Goal: Transaction & Acquisition: Purchase product/service

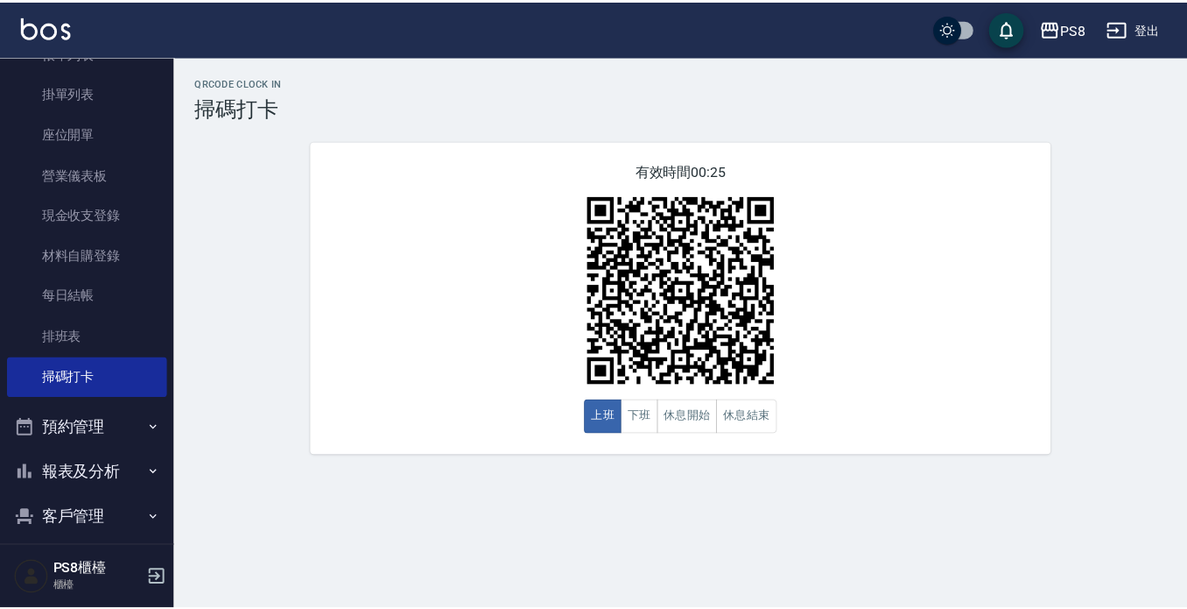
scroll to position [274, 0]
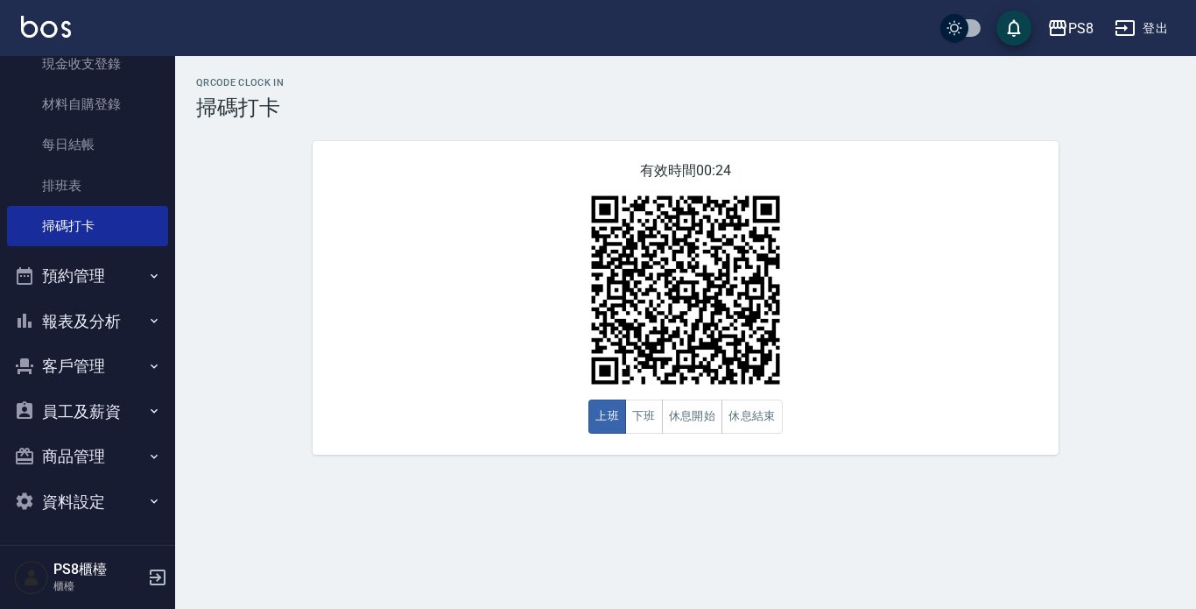
click at [66, 392] on button "員工及薪資" at bounding box center [87, 412] width 161 height 46
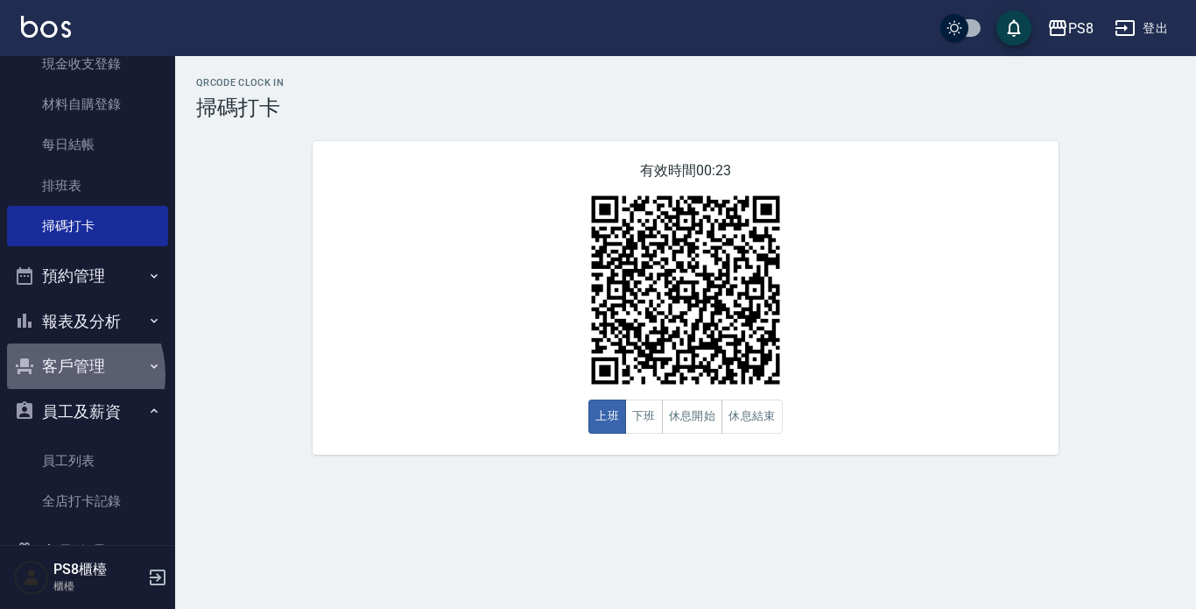
click at [57, 375] on button "客戶管理" at bounding box center [87, 366] width 161 height 46
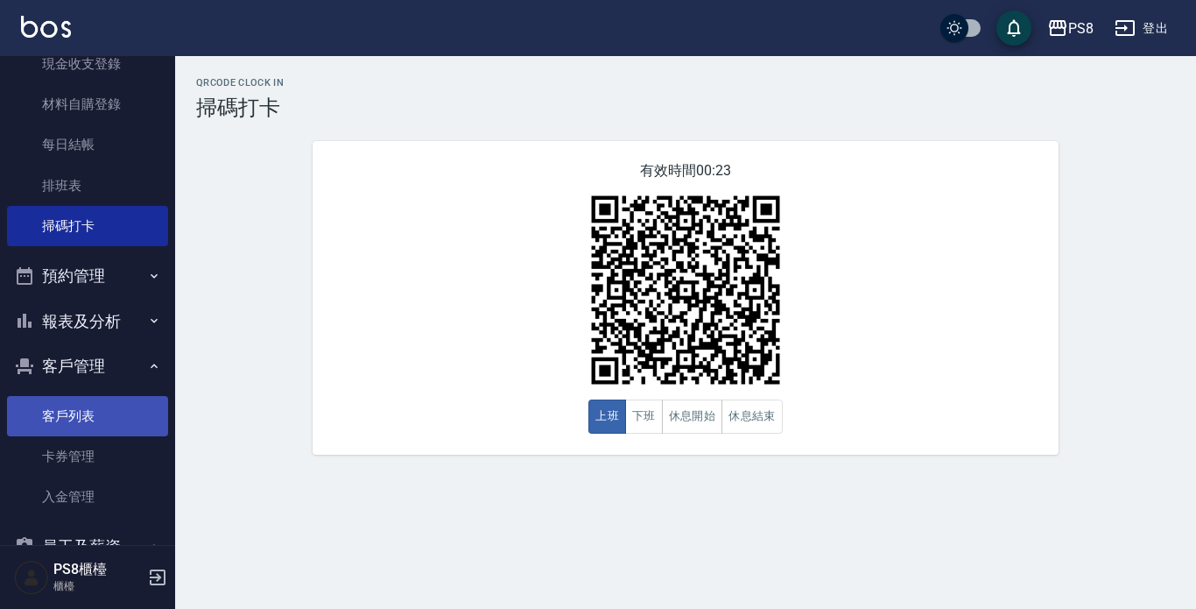
click at [58, 405] on link "客戶列表" at bounding box center [87, 416] width 161 height 40
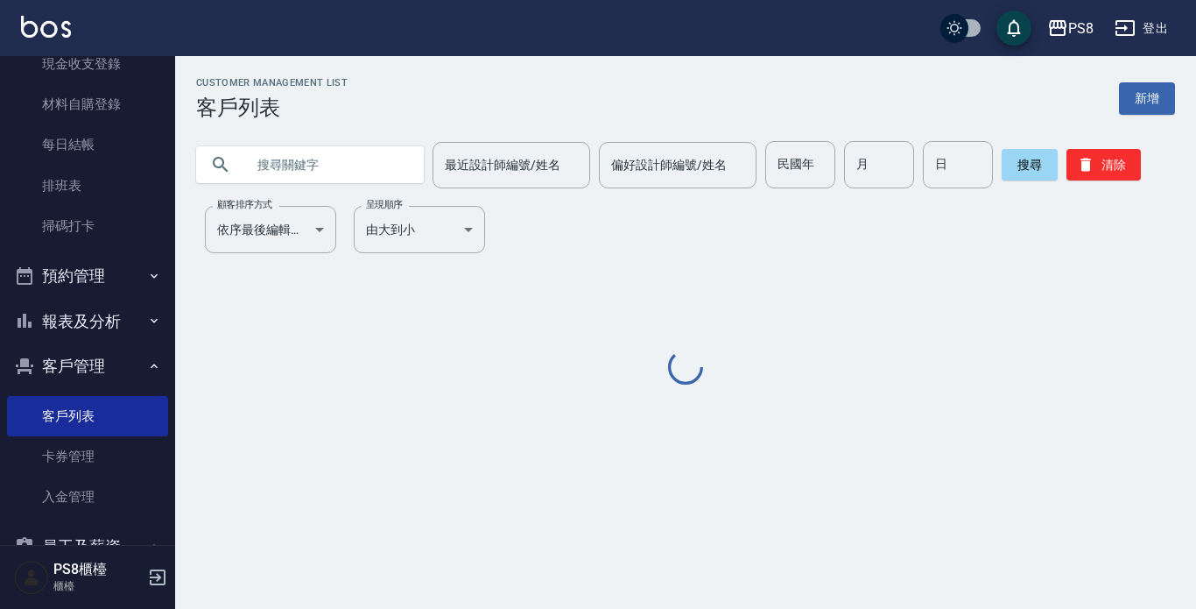
click at [396, 191] on div "Customer Management List 客戶列表 新增 最近設計師編號/姓名 最近設計師編號/姓名 偏好設計師編號/姓名 偏好設計師編號/姓名 民國…" at bounding box center [685, 232] width 1021 height 311
click at [403, 172] on input "text" at bounding box center [327, 164] width 165 height 47
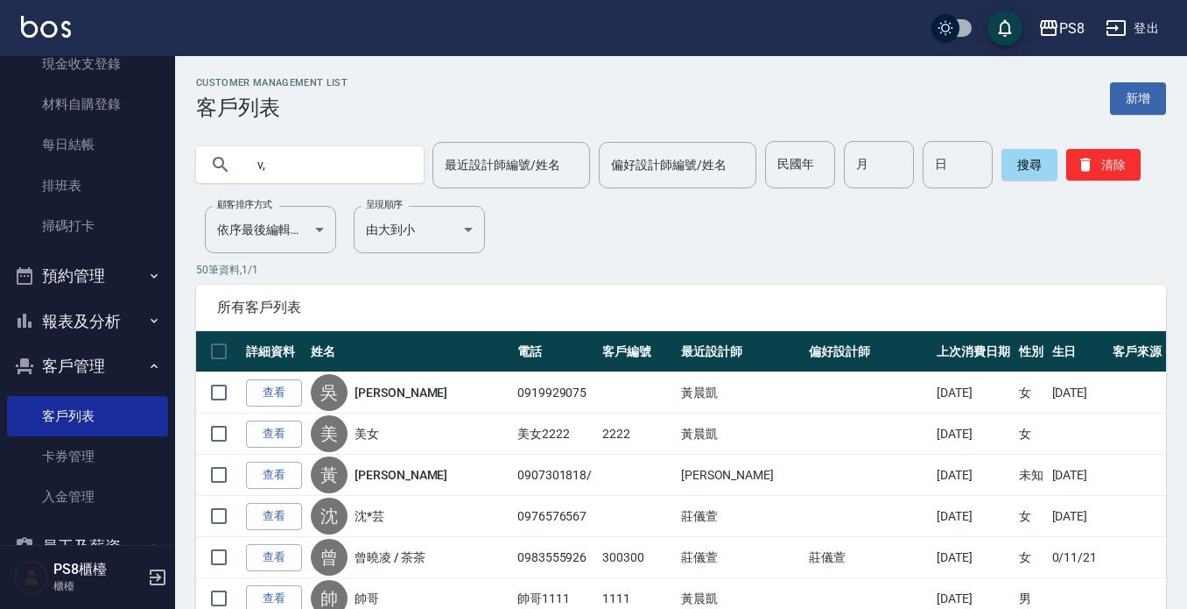
type input "v"
type input "c"
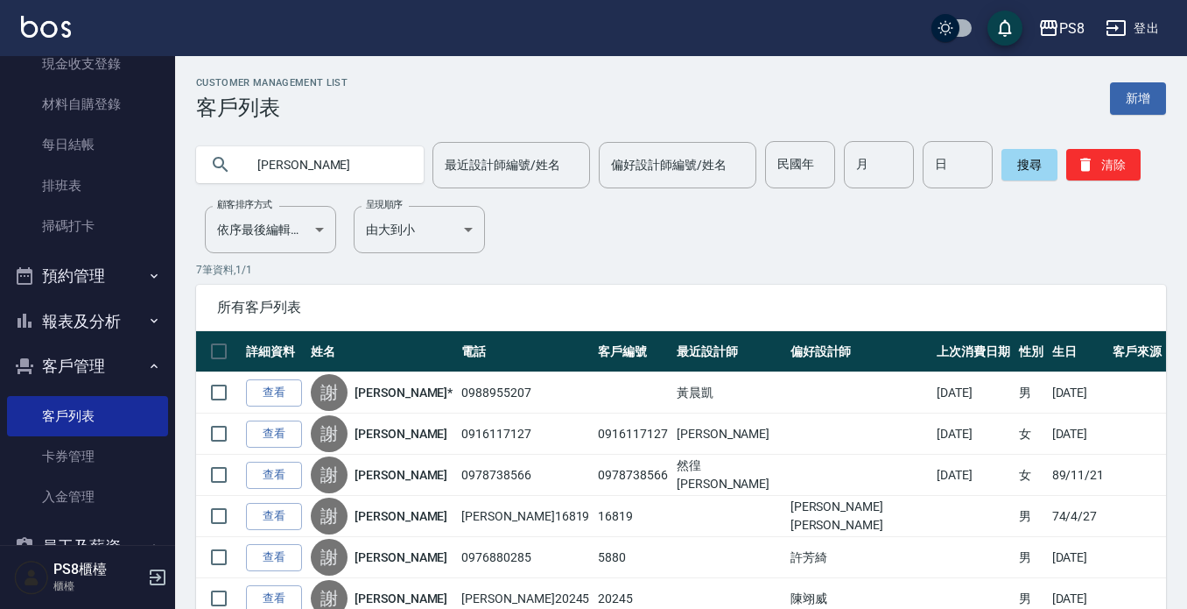
type input "謝"
type input "[PERSON_NAME]"
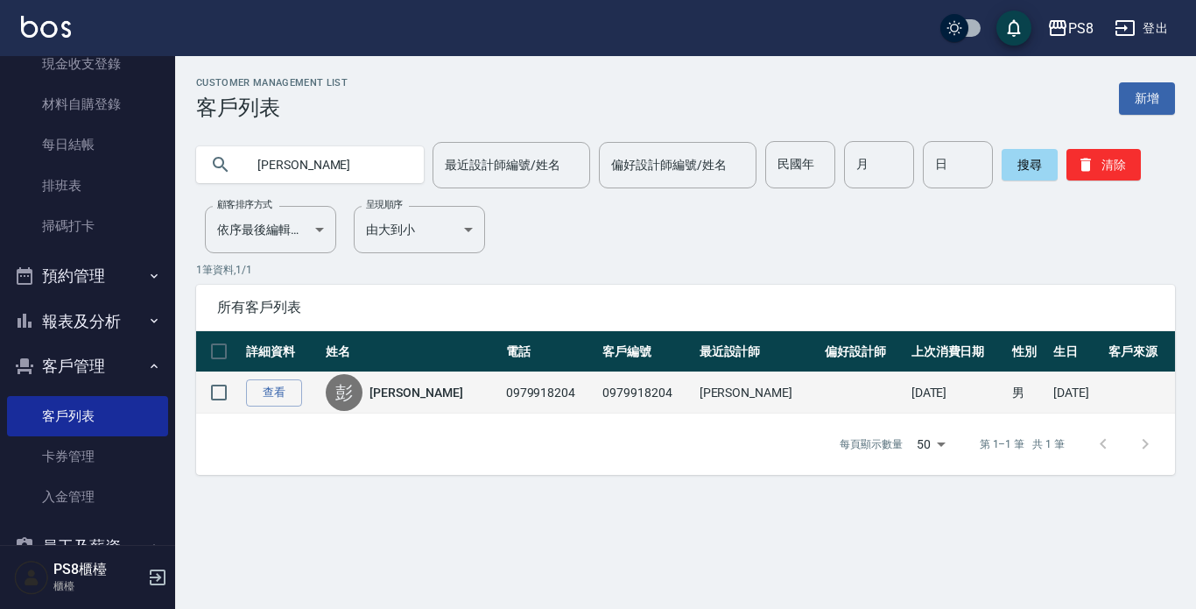
click at [402, 396] on link "[PERSON_NAME]" at bounding box center [415, 392] width 93 height 18
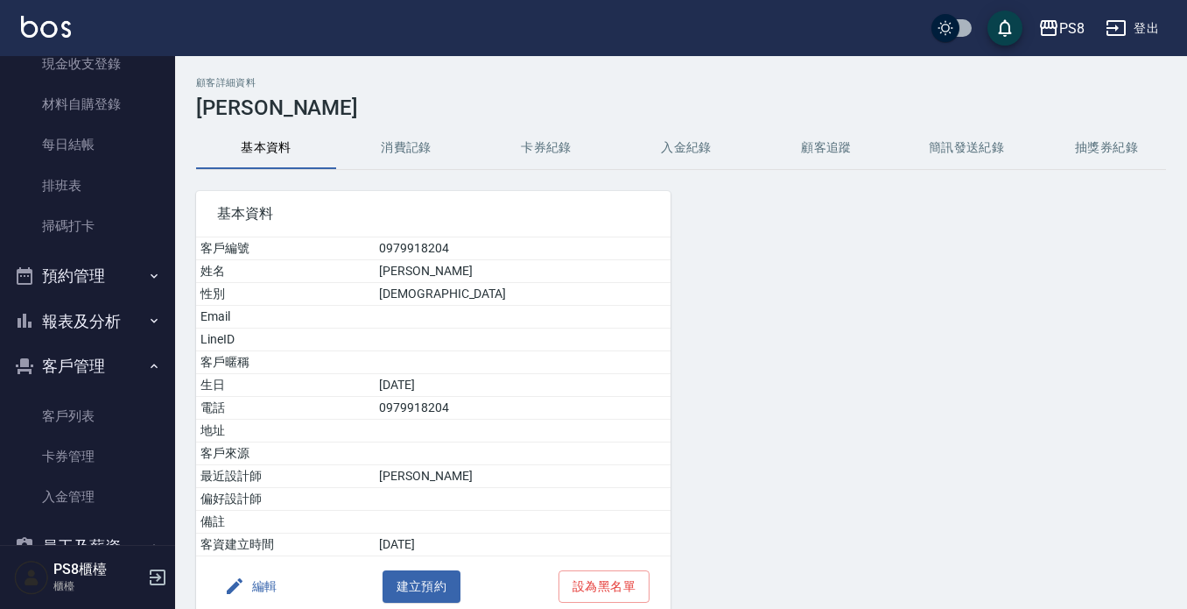
click at [439, 172] on div "基本資料 客戶編號 0979918204 姓名 [PERSON_NAME] 性別 [DEMOGRAPHIC_DATA] Email LineID 客戶暱稱 生…" at bounding box center [423, 393] width 496 height 447
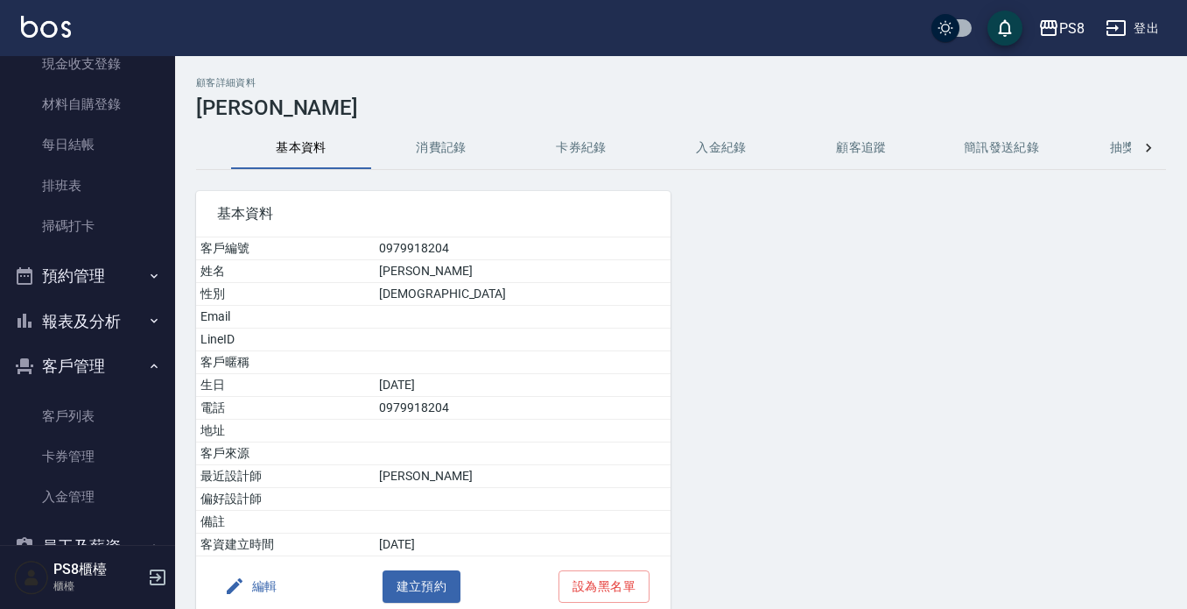
click at [443, 163] on button "消費記錄" at bounding box center [441, 148] width 140 height 42
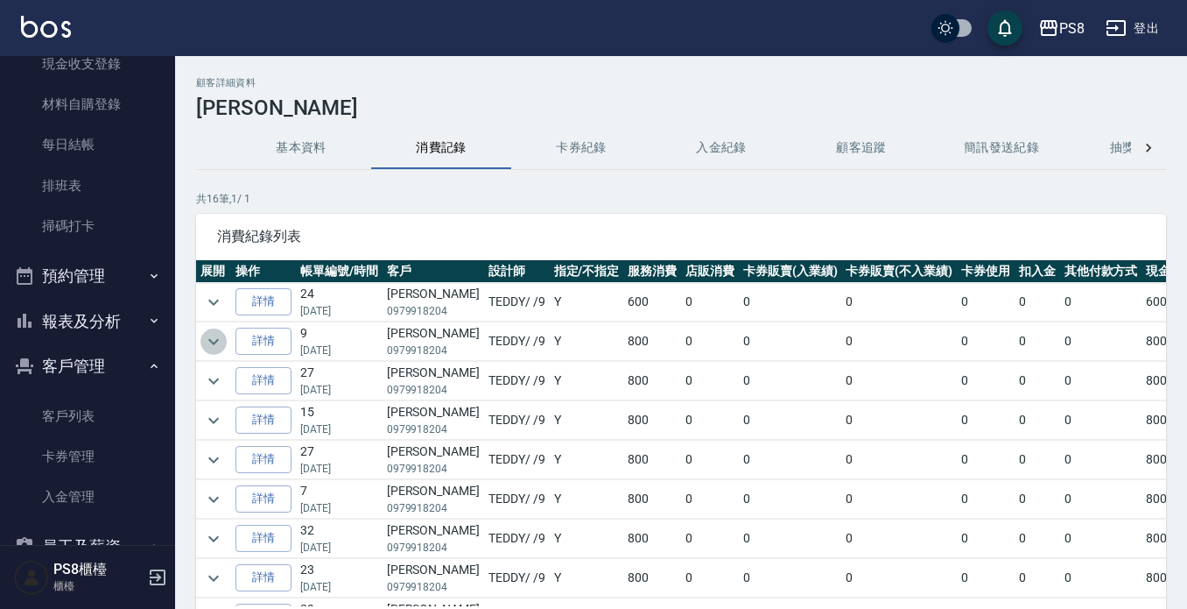
click at [204, 334] on icon "expand row" at bounding box center [213, 341] width 21 height 21
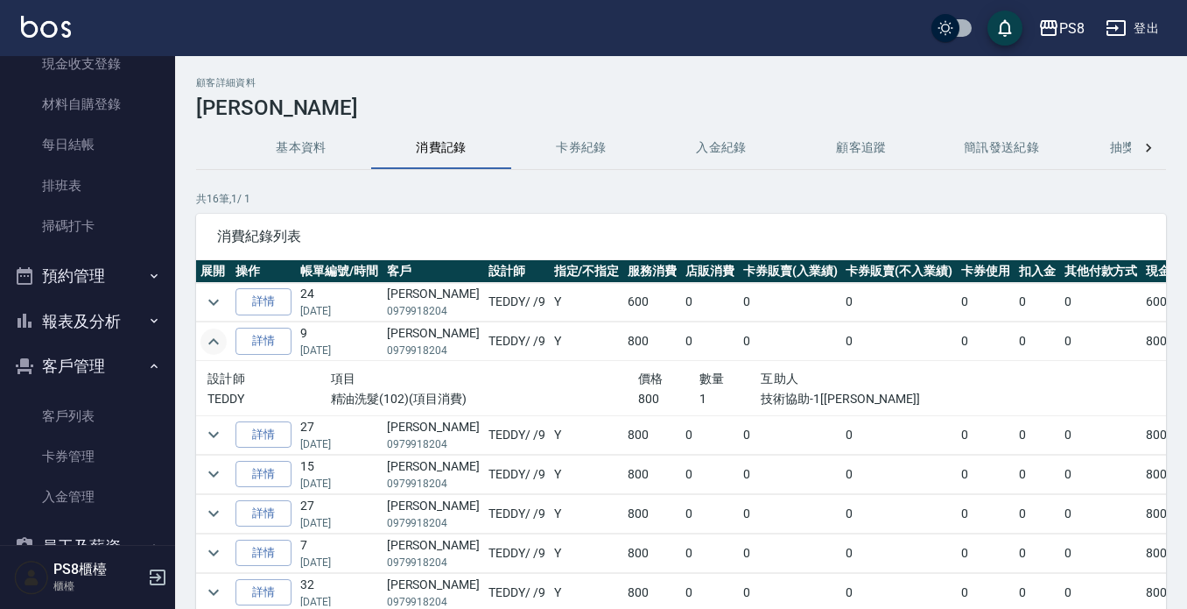
click at [204, 334] on icon "expand row" at bounding box center [213, 341] width 21 height 21
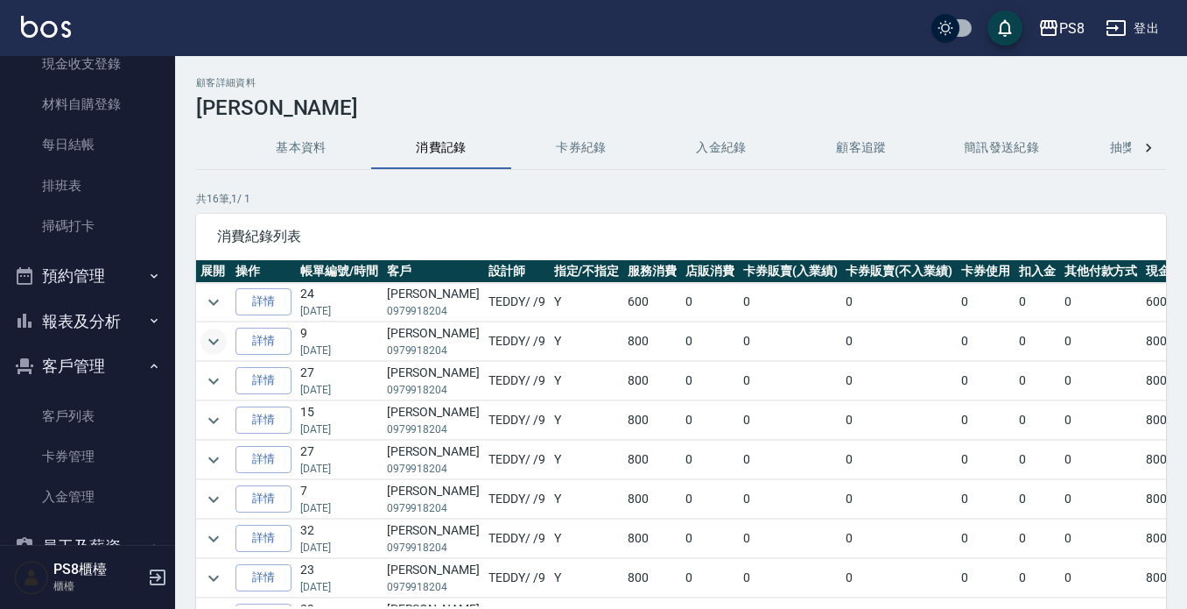
drag, startPoint x: 376, startPoint y: 308, endPoint x: 419, endPoint y: 313, distance: 43.2
click at [415, 313] on tr "詳情 24 [DATE] [PERSON_NAME] 0979918204 TEDDY / /9 Y 600 0 0 0 0 0 0 600" at bounding box center [718, 302] width 1045 height 39
click at [420, 313] on p "0979918204" at bounding box center [433, 311] width 93 height 16
drag, startPoint x: 455, startPoint y: 315, endPoint x: 384, endPoint y: 307, distance: 71.4
click at [384, 307] on tr "詳情 24 [DATE] [PERSON_NAME] 0979918204 TEDDY / /9 Y 600 0 0 0 0 0 0 600" at bounding box center [718, 302] width 1045 height 39
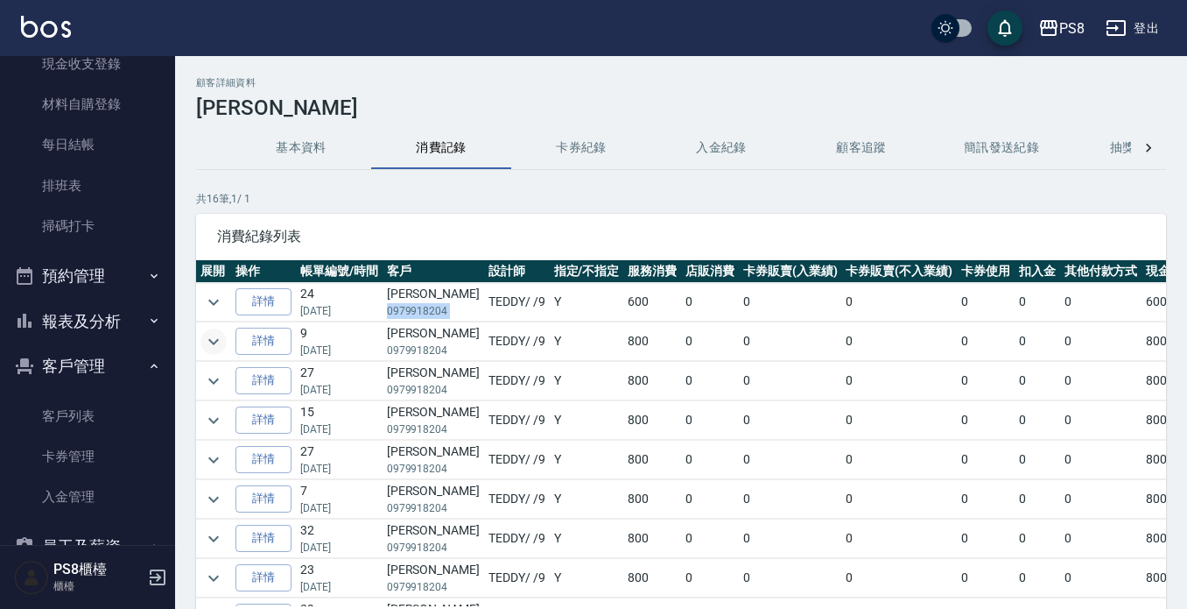
copy p "0979918204"
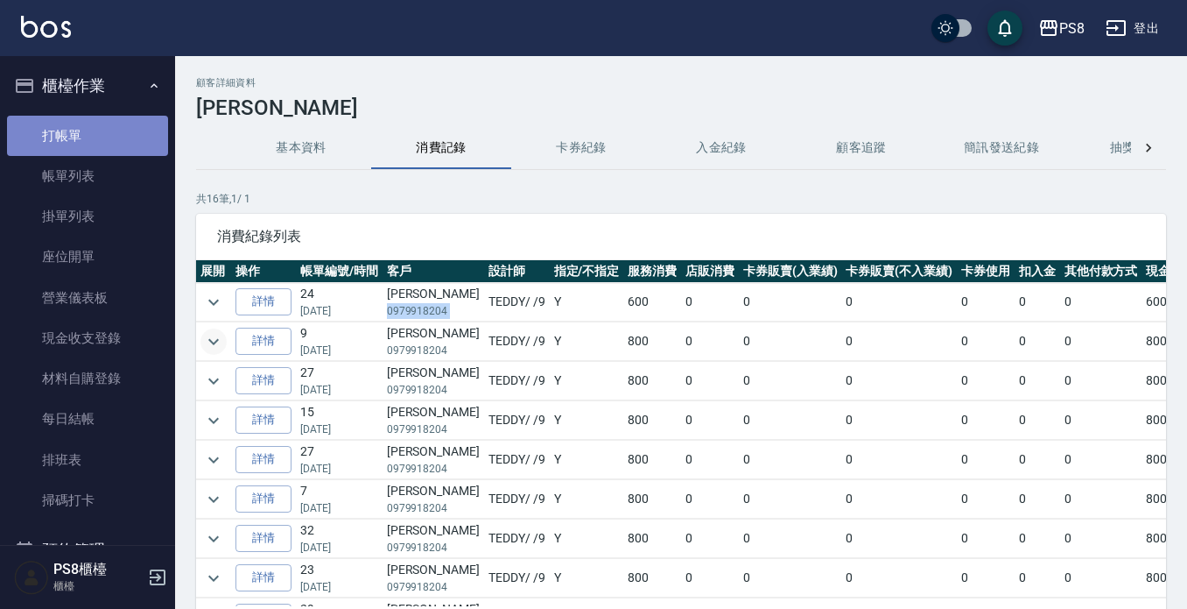
click at [102, 139] on link "打帳單" at bounding box center [87, 136] width 161 height 40
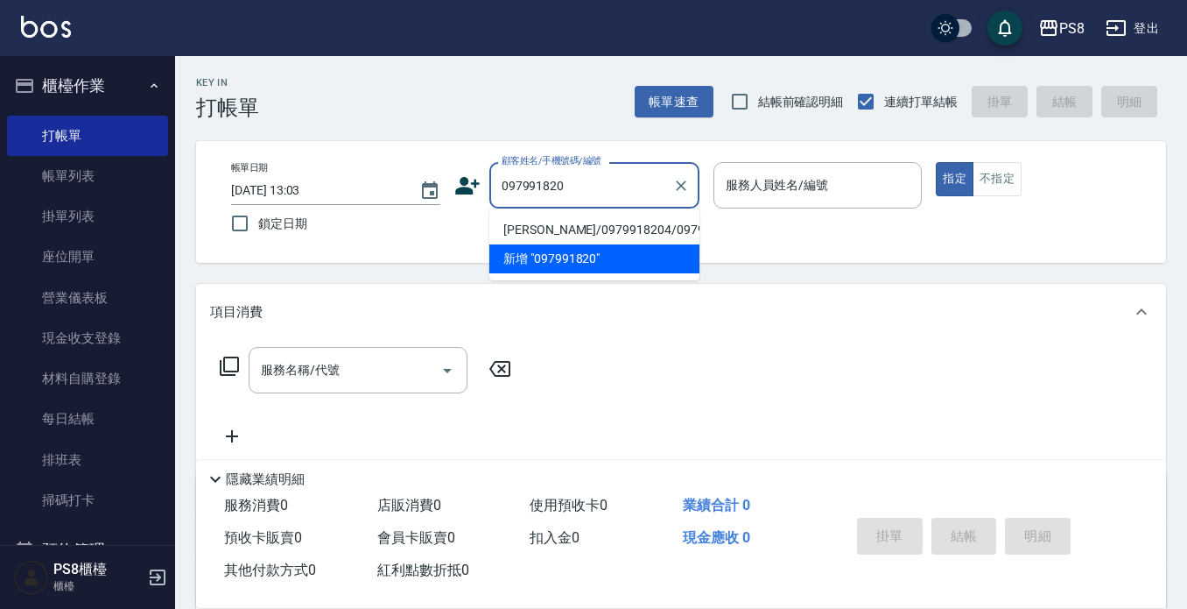
click at [658, 234] on li "[PERSON_NAME]/0979918204/0979918204" at bounding box center [594, 229] width 210 height 29
type input "[PERSON_NAME]/0979918204/0979918204"
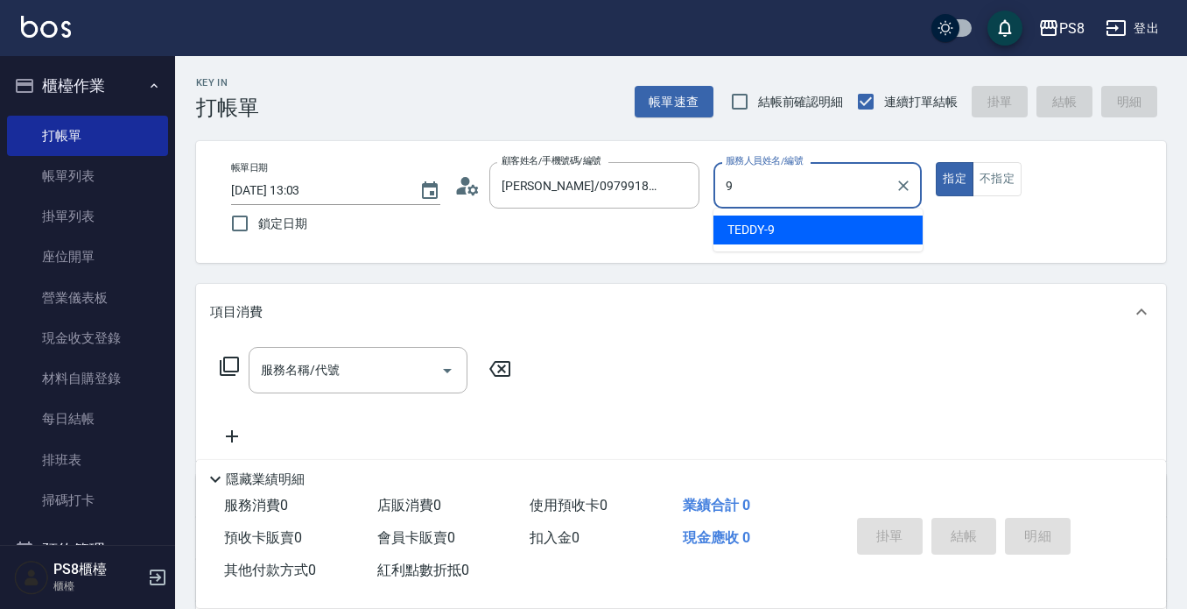
type input "9"
type button "true"
type input "TEDDY-9"
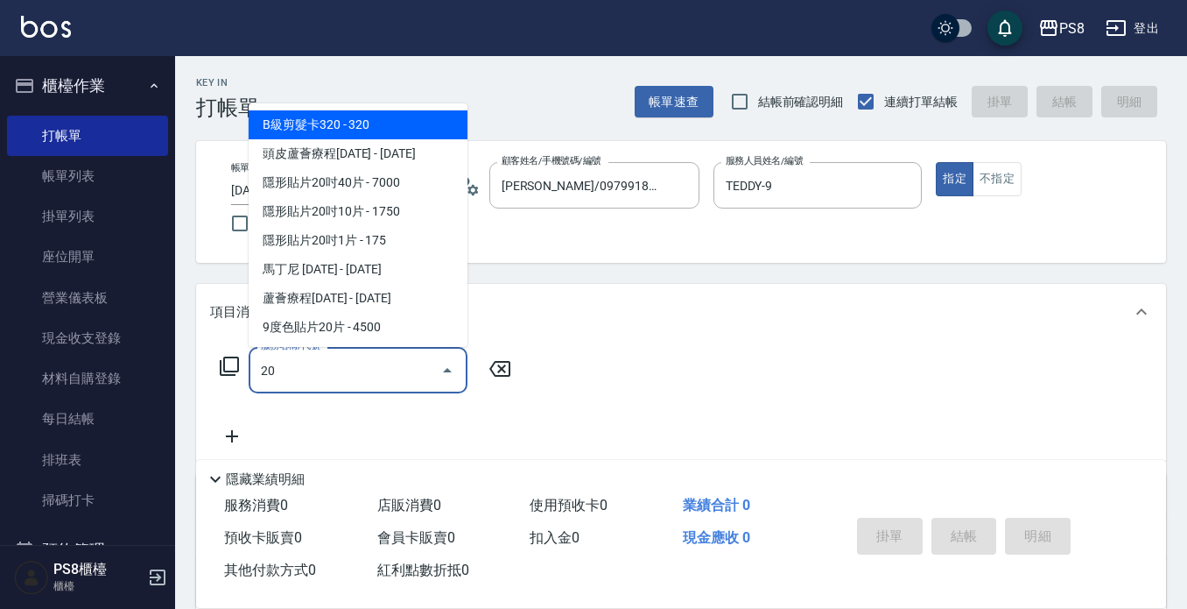
type input "205"
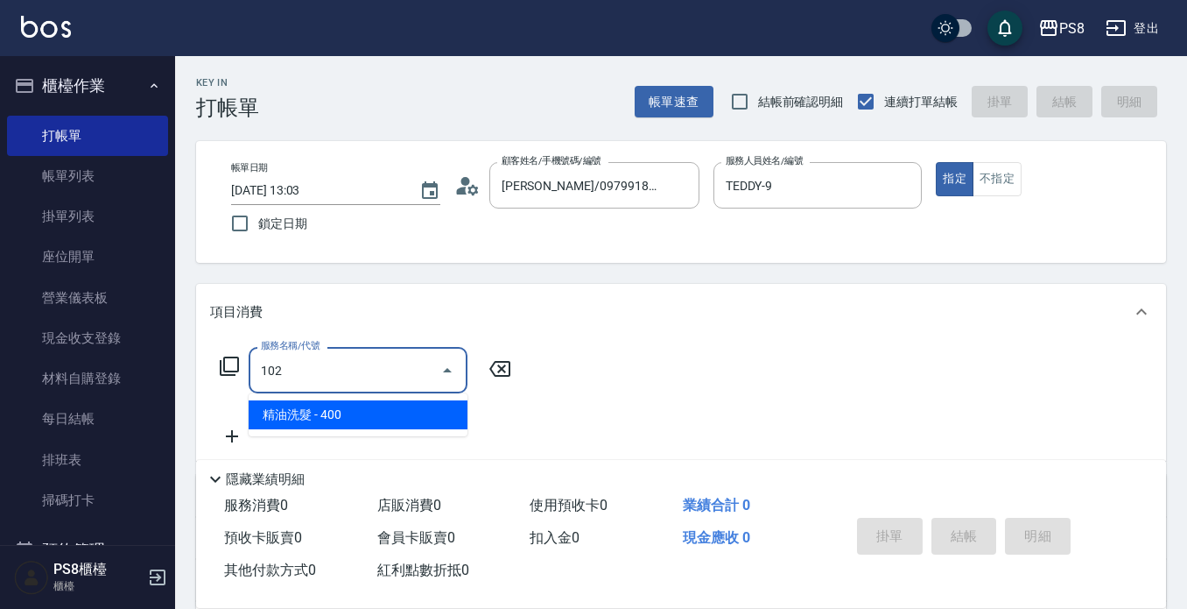
type input "精油洗髮(102)"
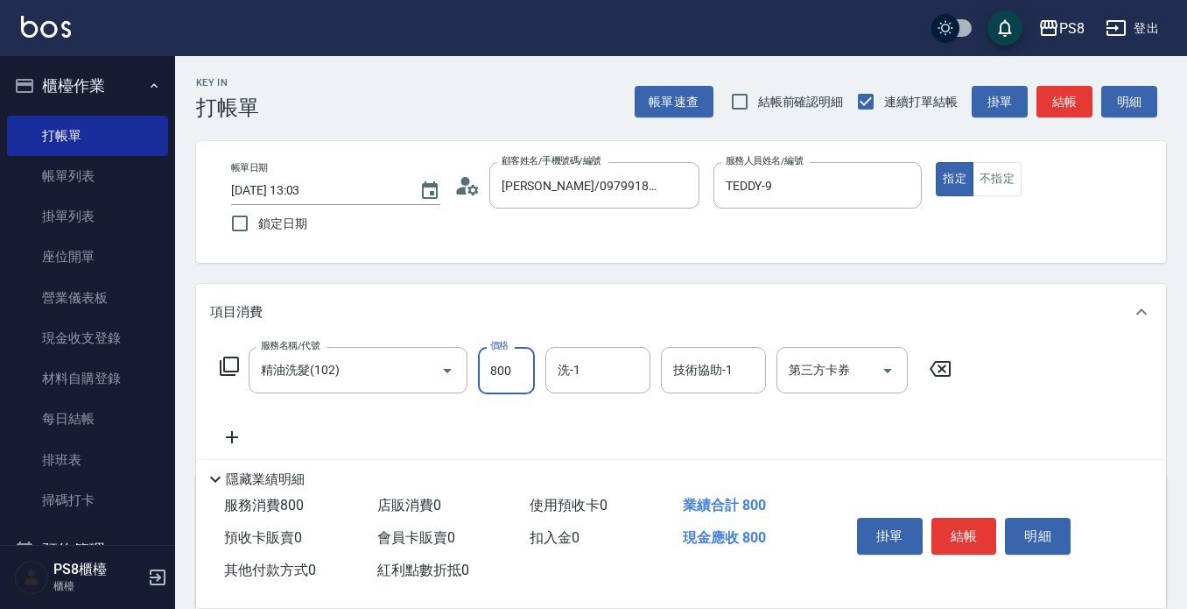
type input "800"
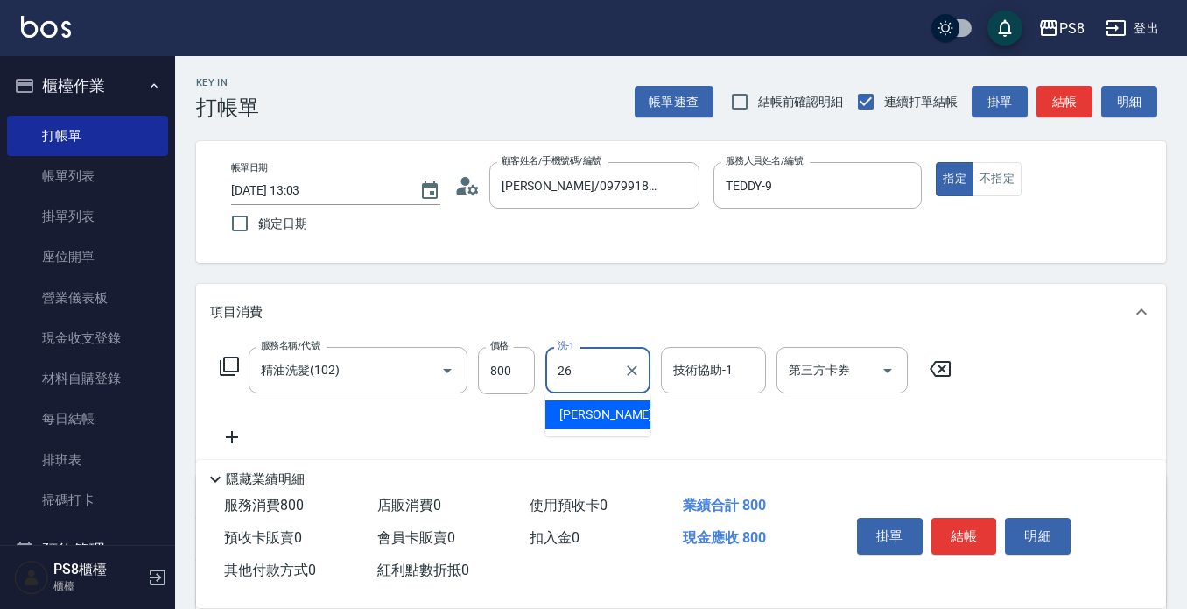
type input "苡真-26"
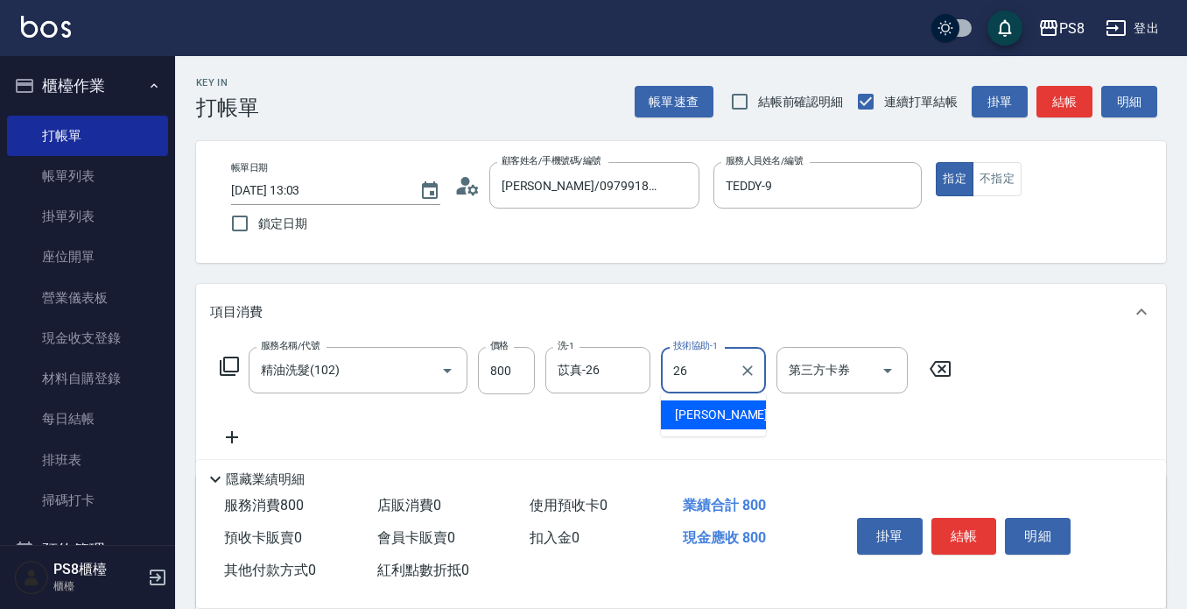
type input "苡真-26"
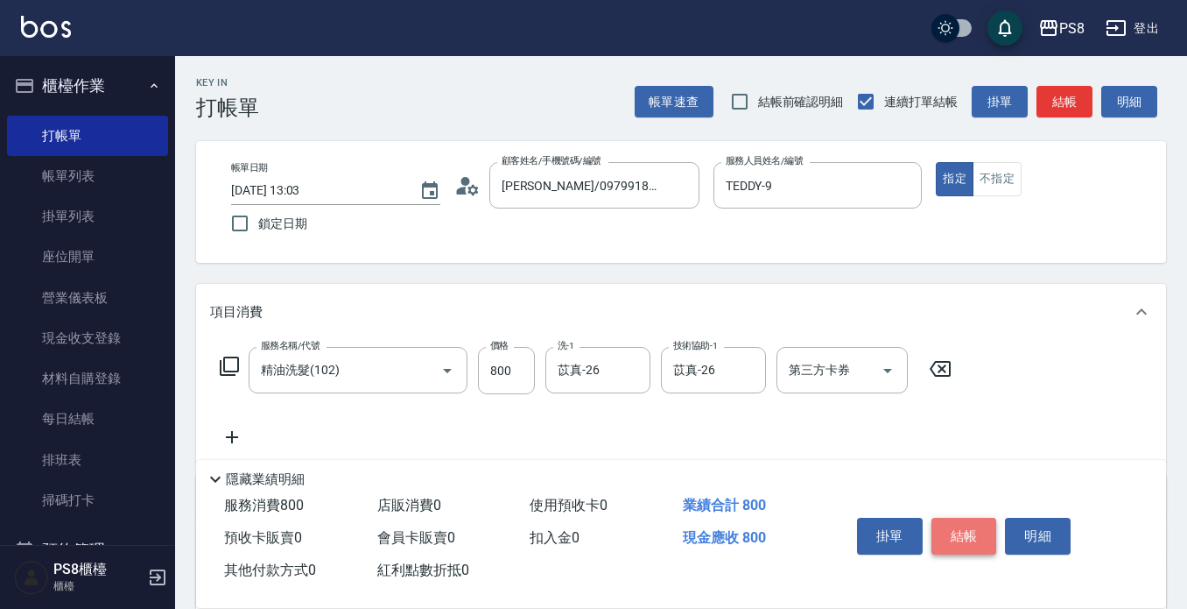
click at [985, 522] on button "結帳" at bounding box center [965, 535] width 66 height 37
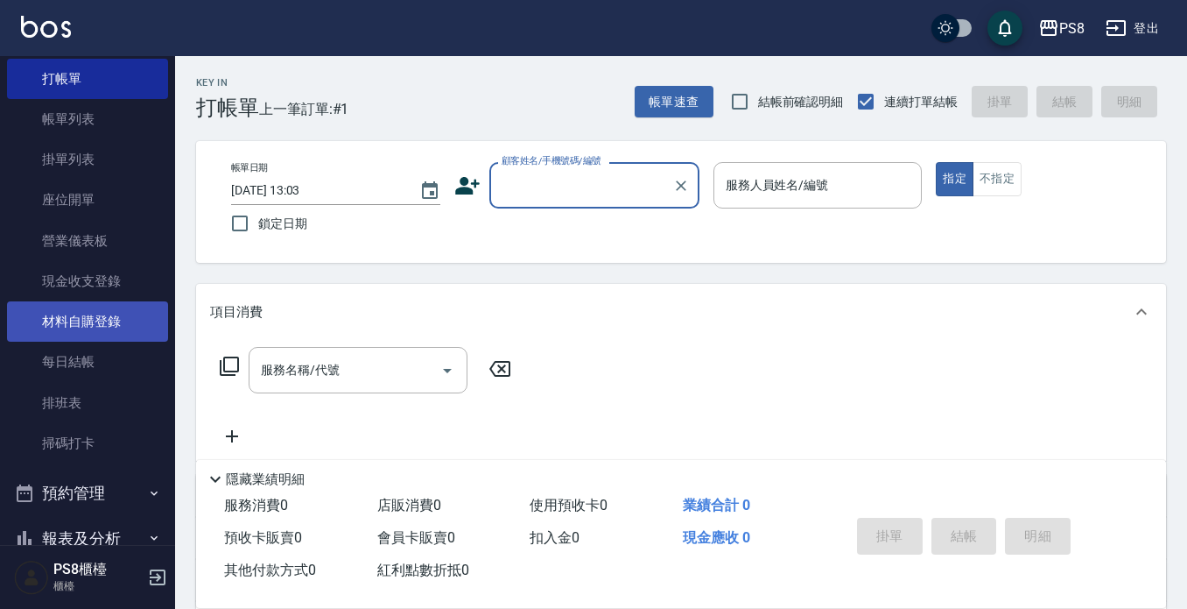
scroll to position [88, 0]
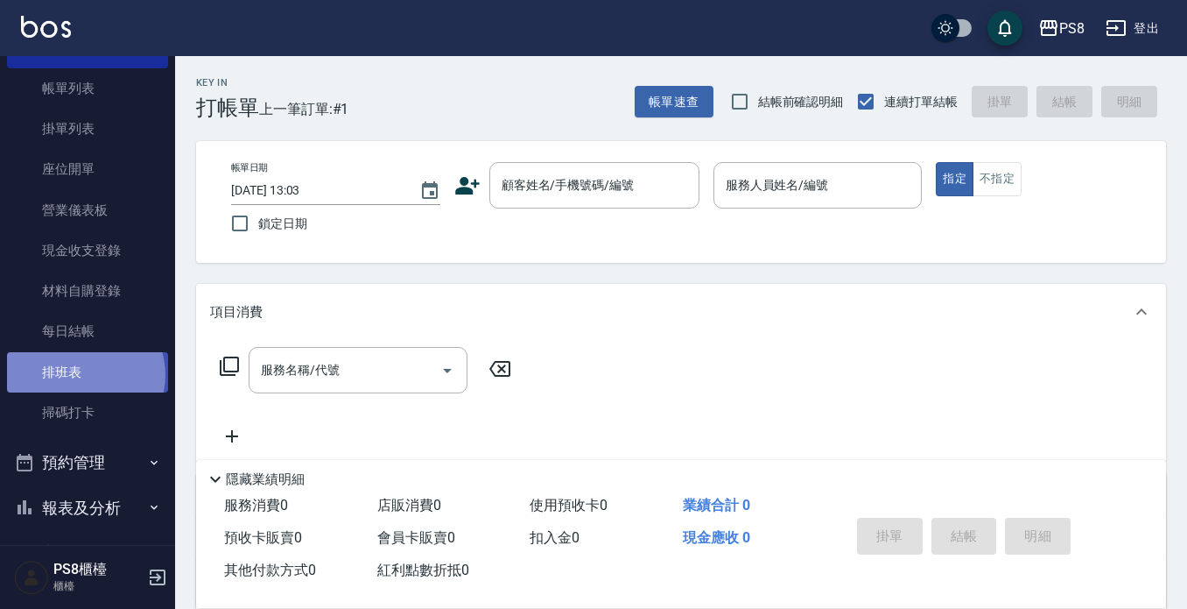
click at [84, 374] on link "排班表" at bounding box center [87, 372] width 161 height 40
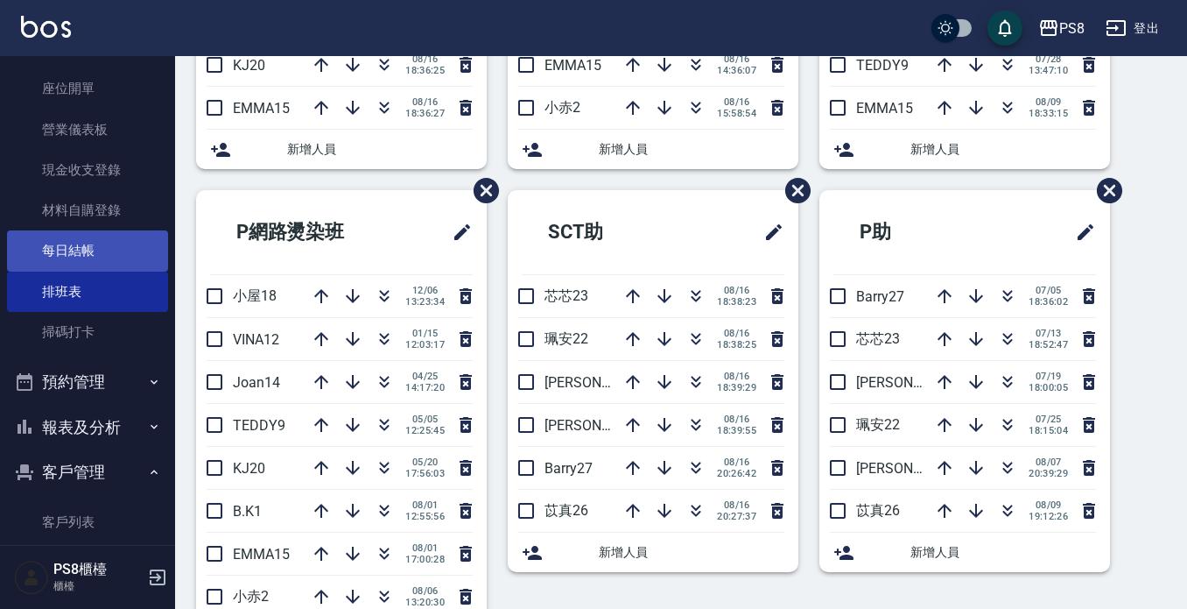
scroll to position [175, 0]
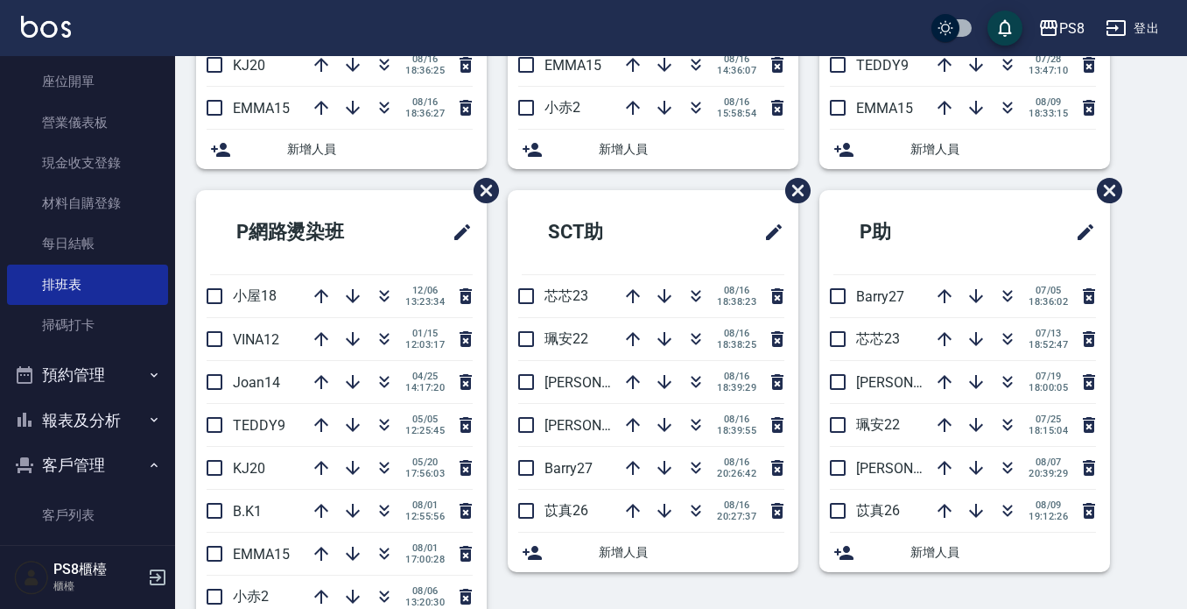
click at [107, 383] on button "預約管理" at bounding box center [87, 375] width 161 height 46
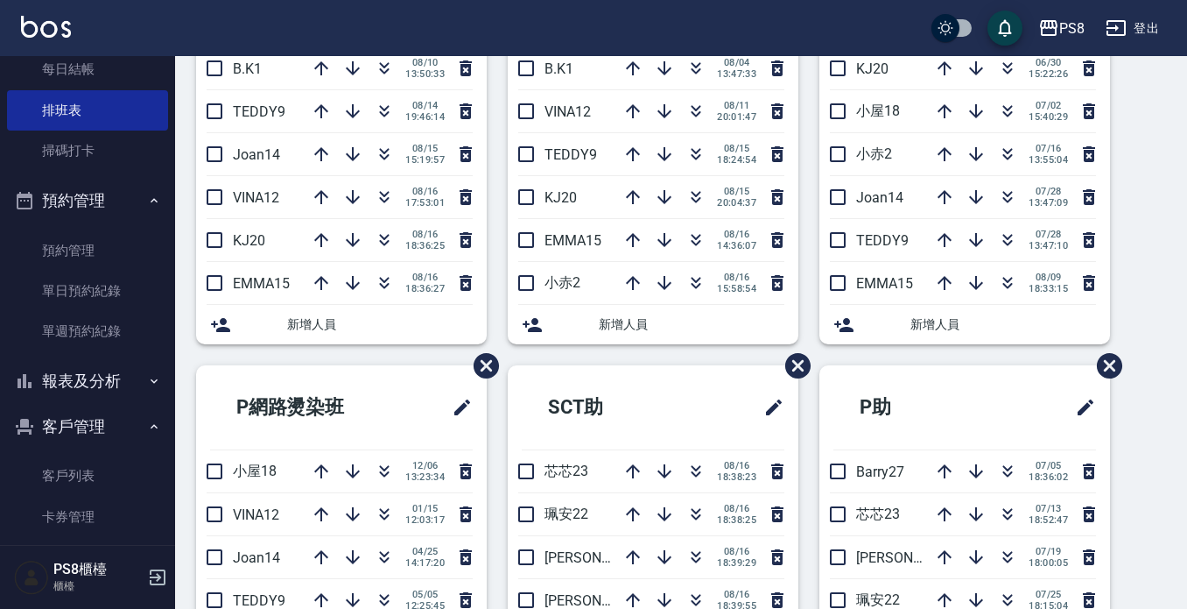
scroll to position [350, 0]
click at [109, 375] on button "報表及分析" at bounding box center [87, 380] width 161 height 46
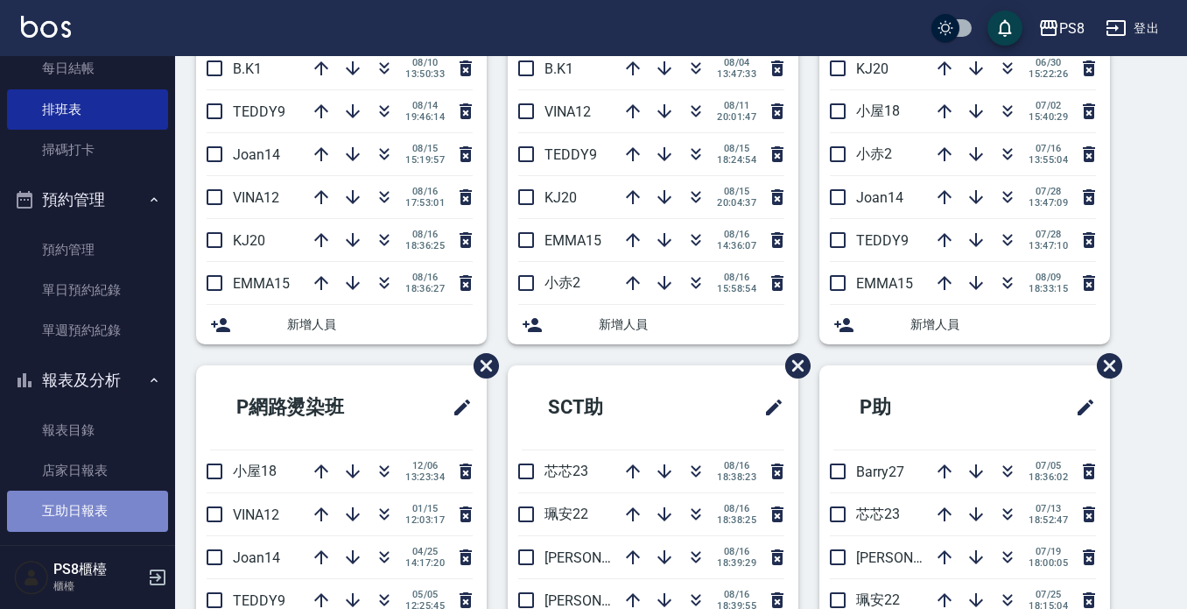
click at [88, 521] on link "互助日報表" at bounding box center [87, 510] width 161 height 40
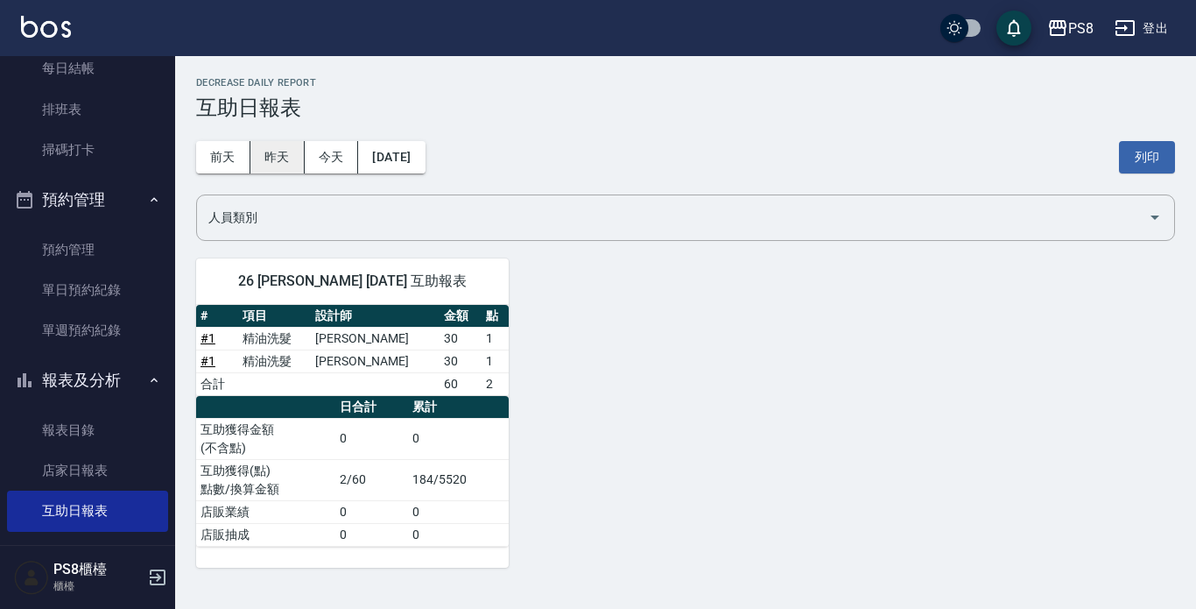
click at [263, 142] on button "昨天" at bounding box center [277, 157] width 54 height 32
